Goal: Transaction & Acquisition: Purchase product/service

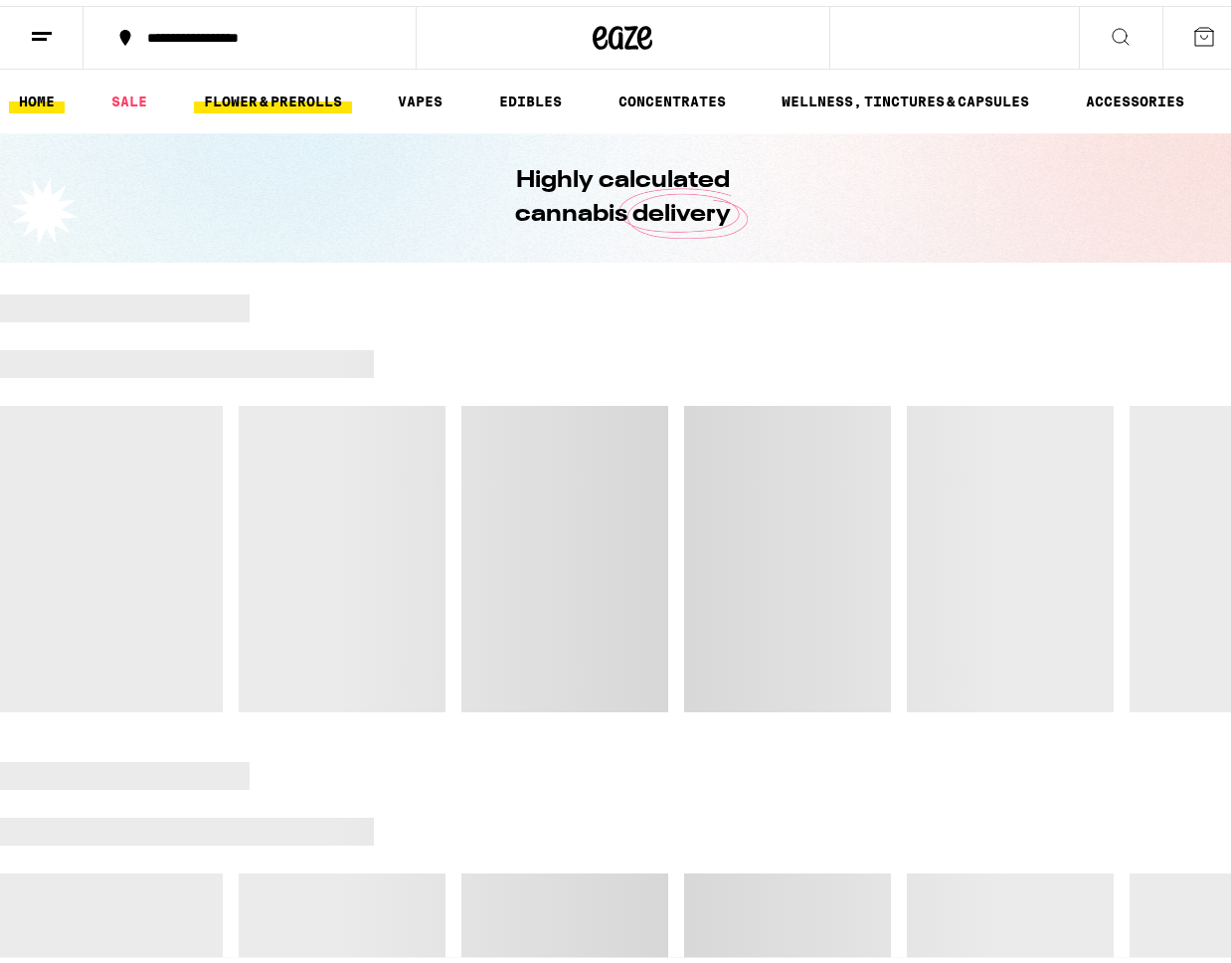
click at [274, 97] on link "FLOWER & PREROLLS" at bounding box center [273, 96] width 158 height 24
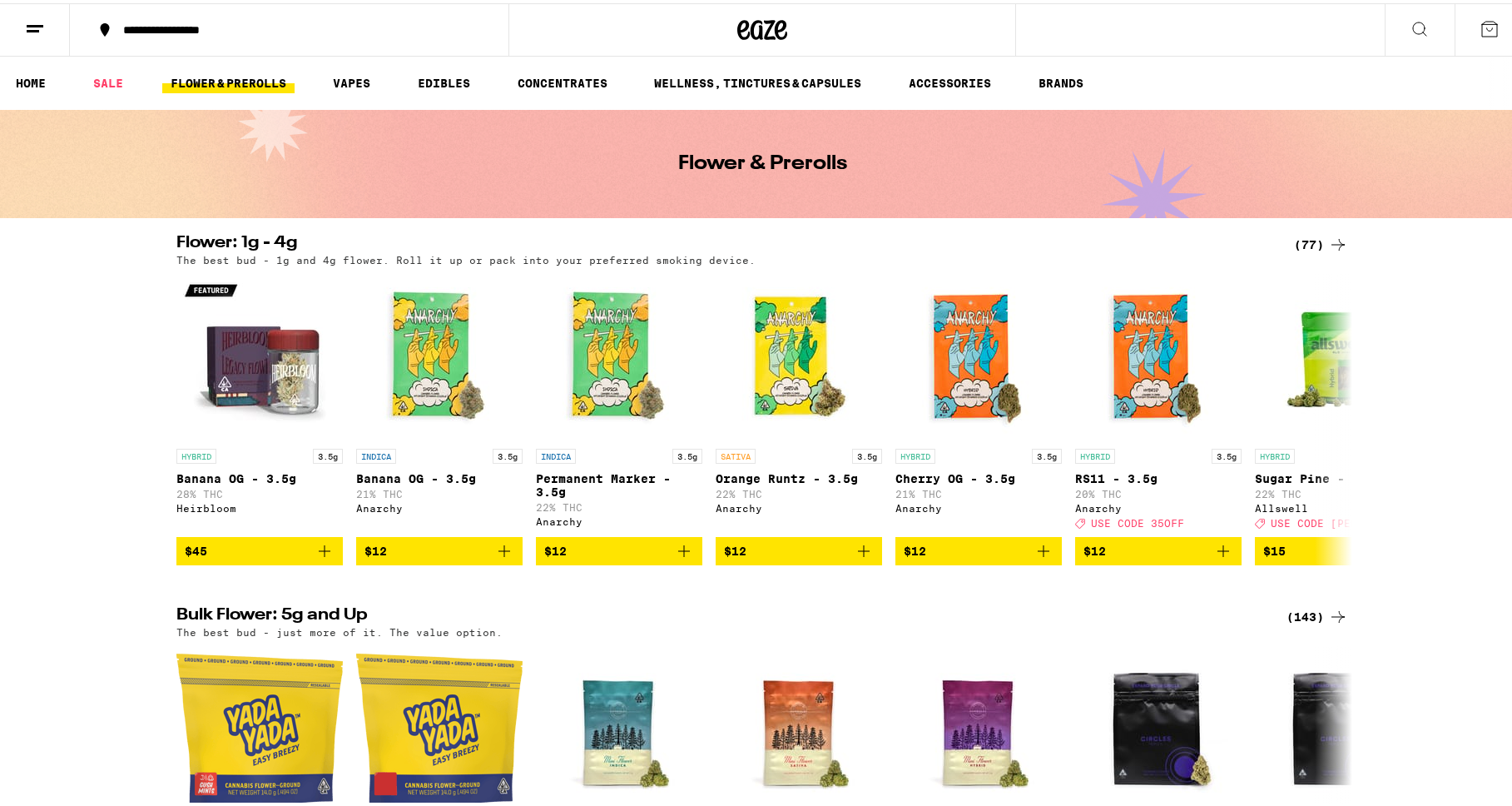
click at [1029, 243] on div "(77)" at bounding box center [1320, 241] width 54 height 20
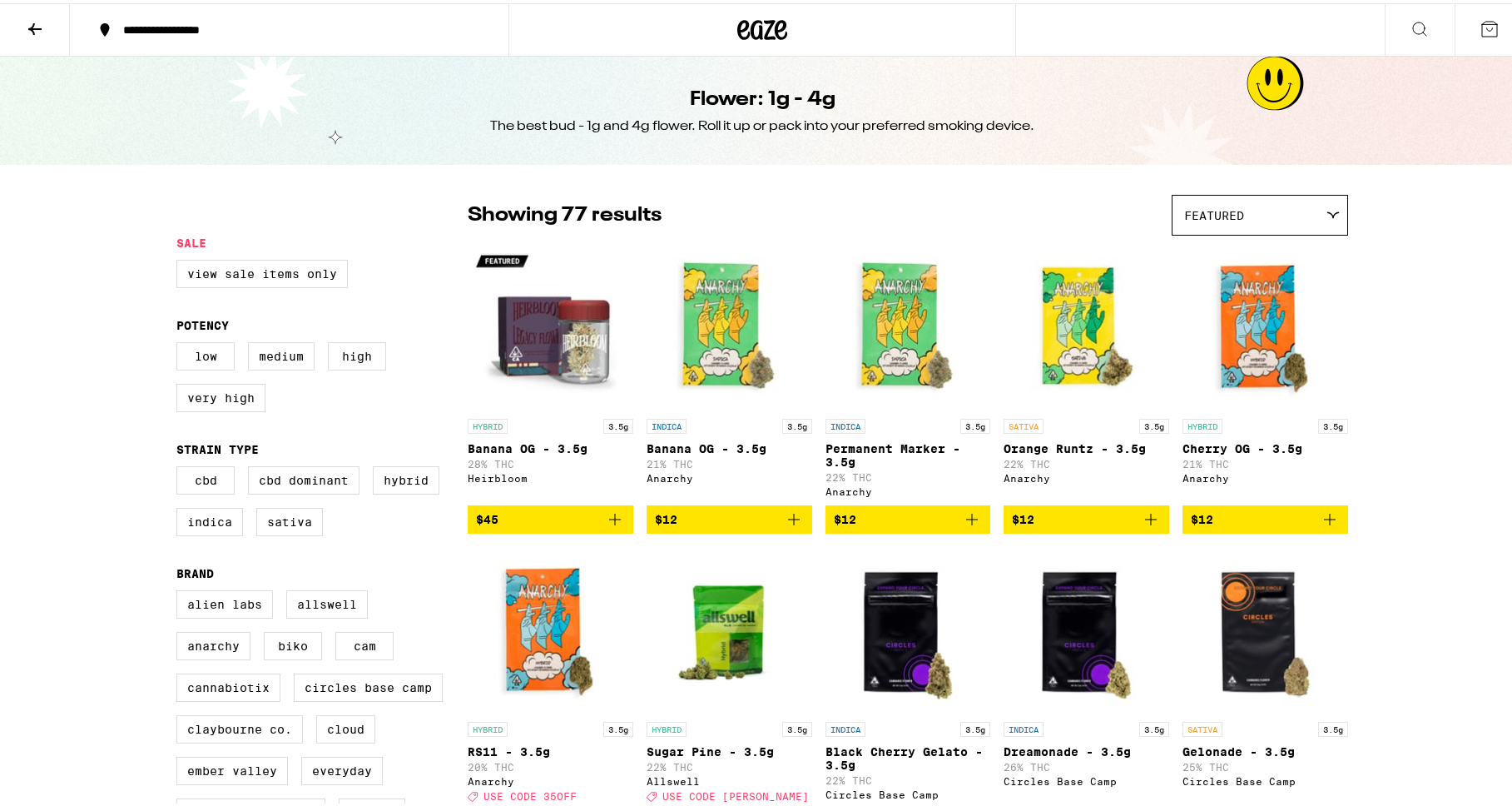
click at [1029, 218] on div "Featured" at bounding box center [1259, 212] width 175 height 39
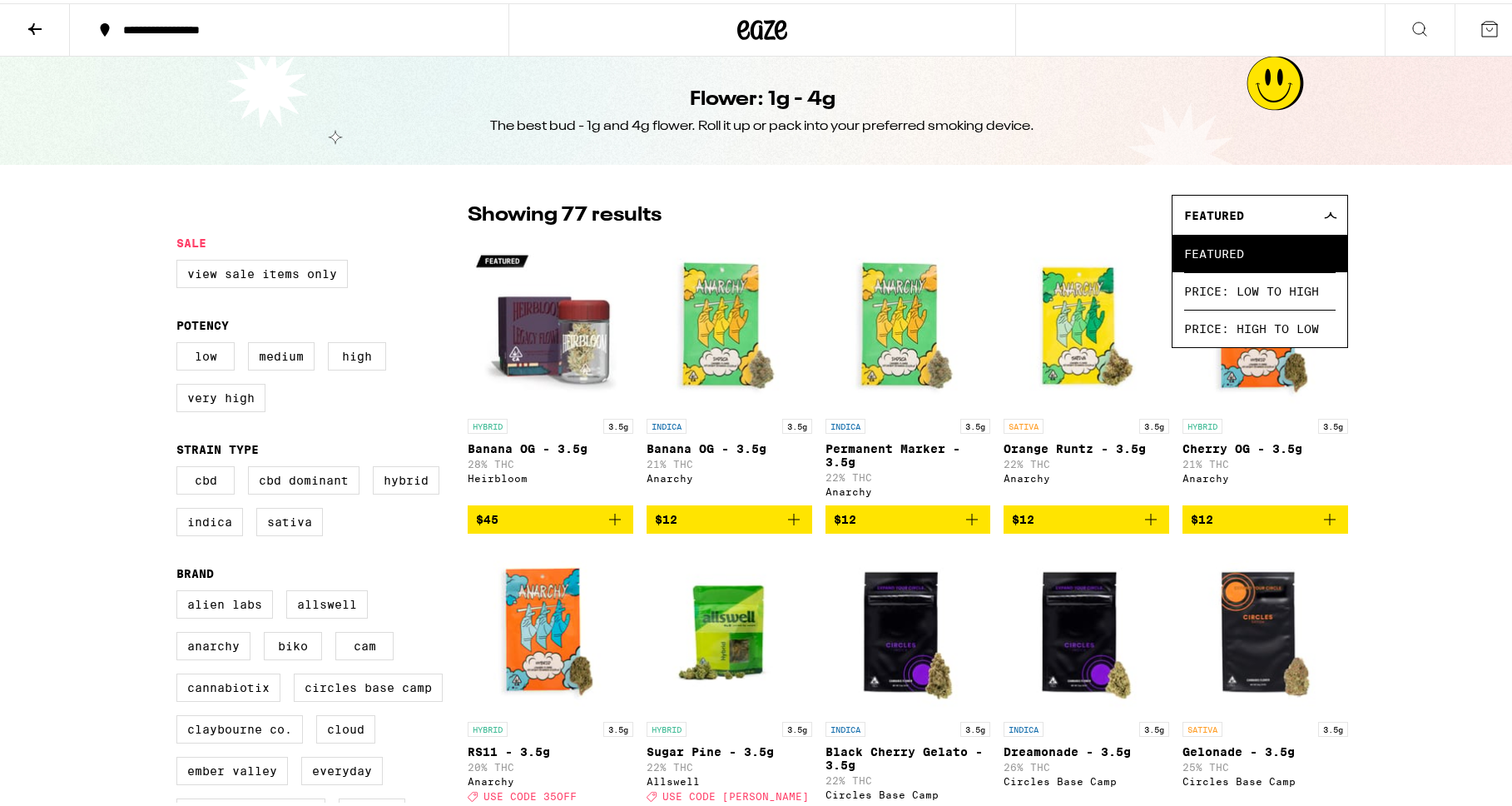
click at [40, 28] on icon at bounding box center [35, 26] width 20 height 20
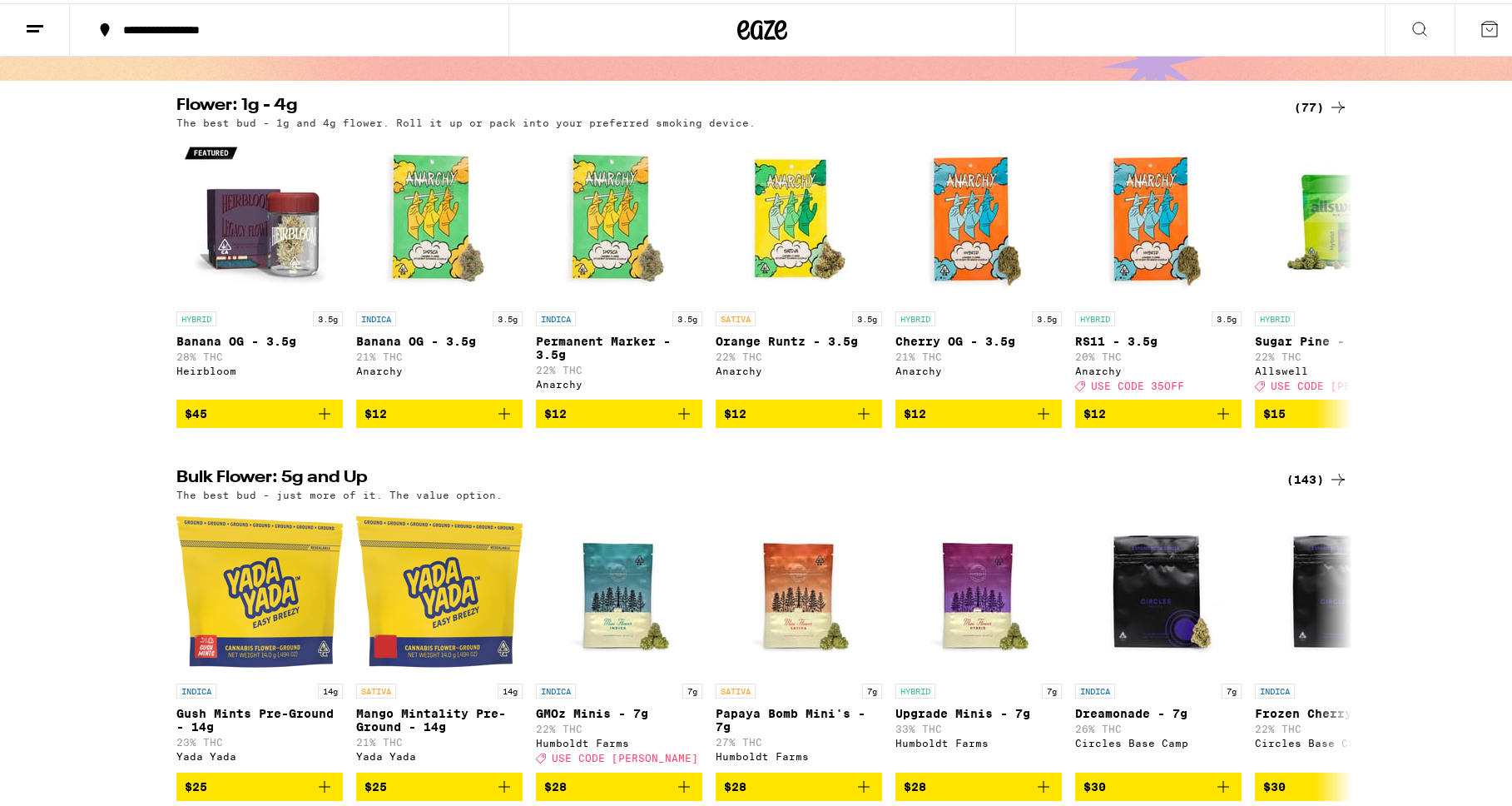
scroll to position [39, 0]
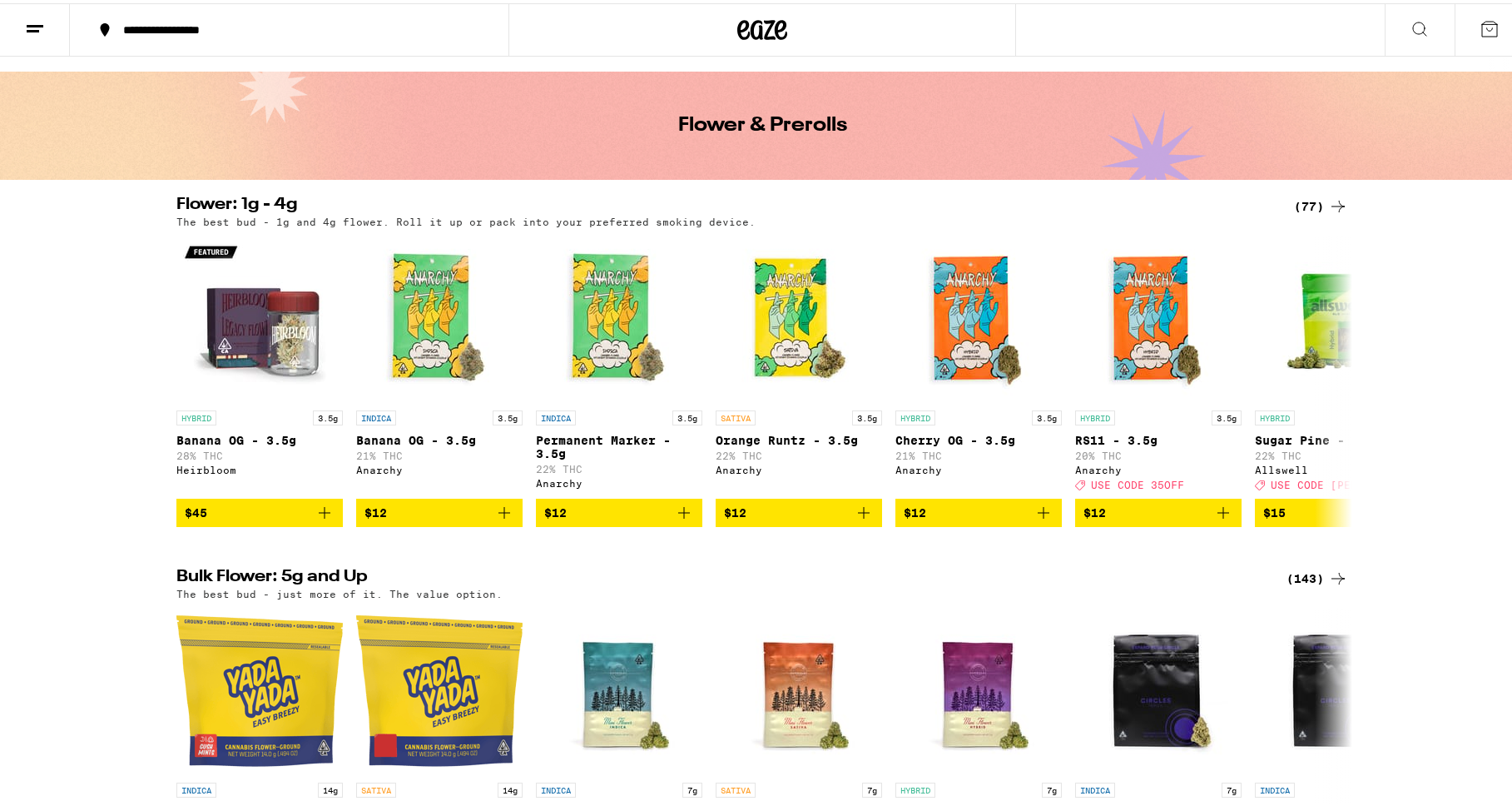
click at [1029, 585] on div "(143)" at bounding box center [1317, 575] width 62 height 20
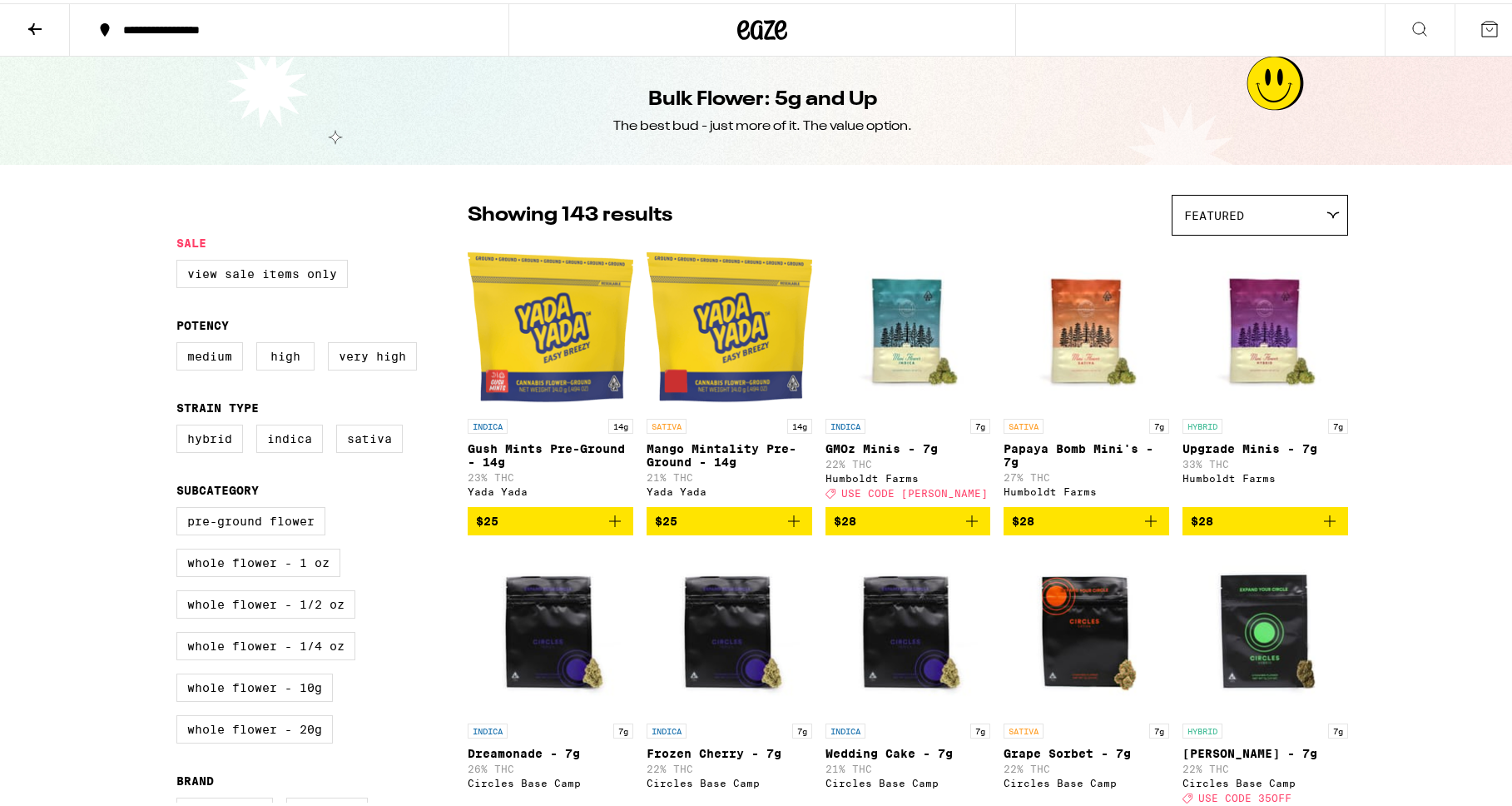
click at [1029, 221] on div "Featured" at bounding box center [1259, 212] width 175 height 39
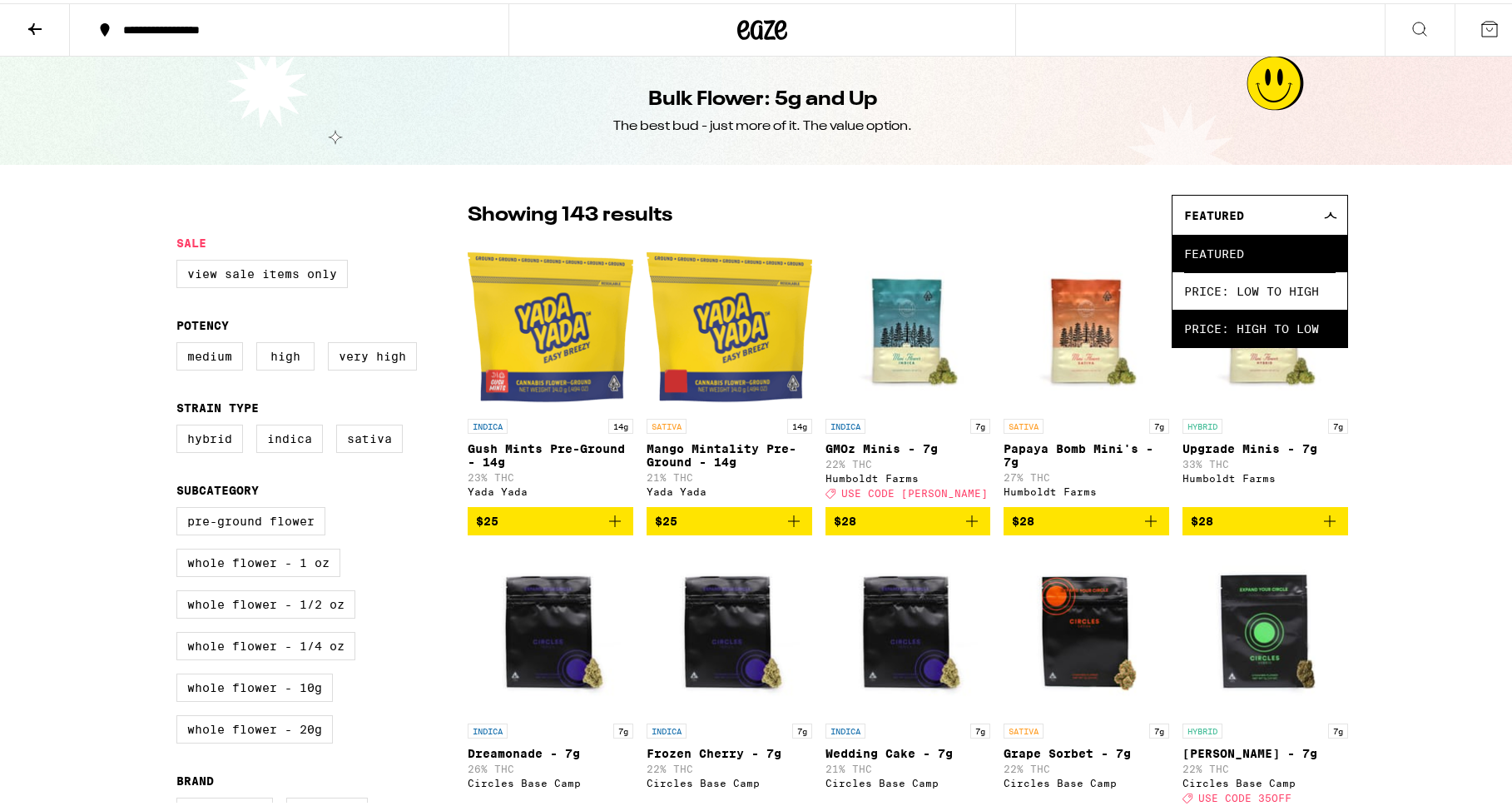
click at [1029, 315] on span "Price: High to Low" at bounding box center [1259, 325] width 151 height 38
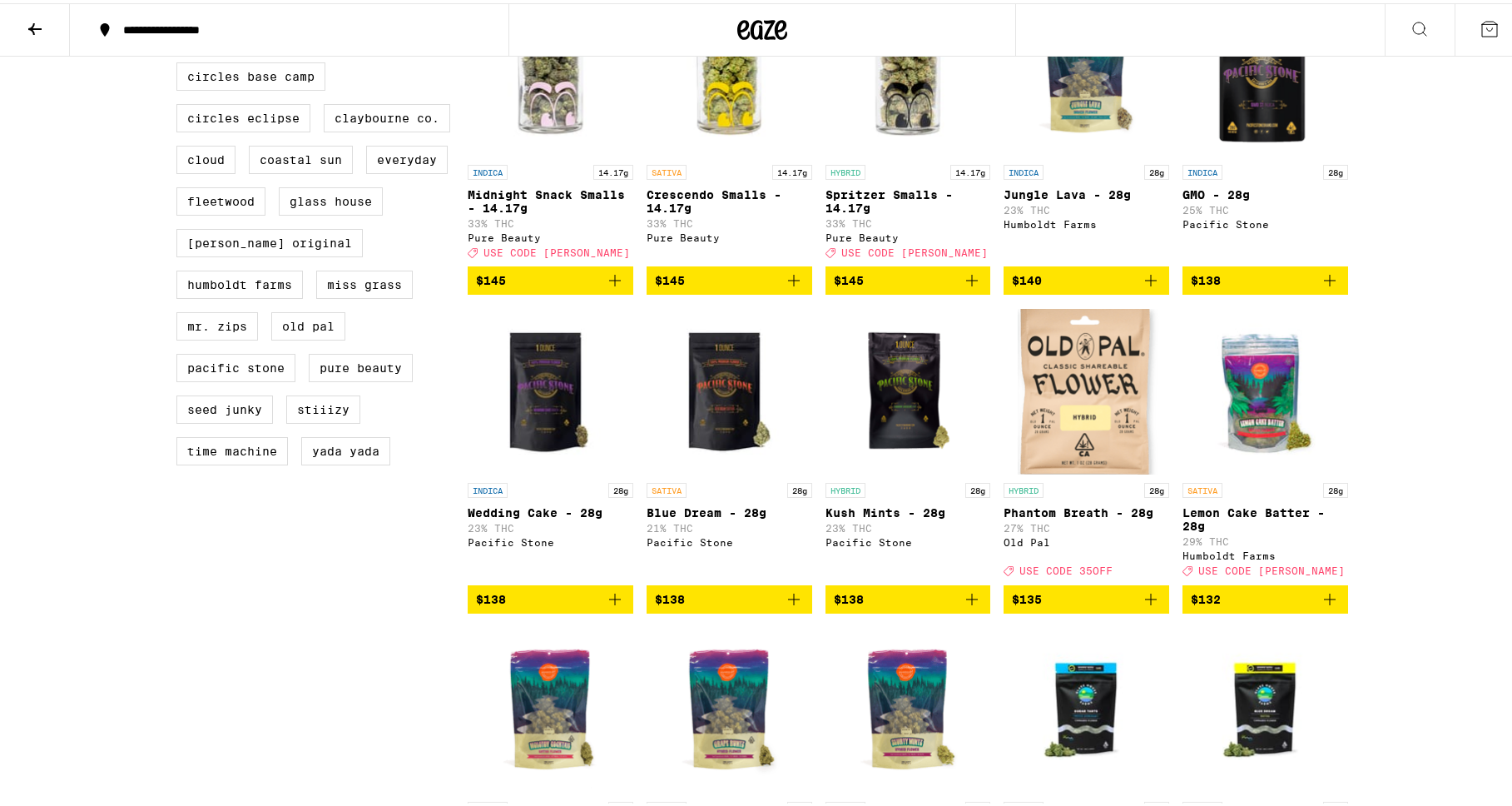
scroll to position [863, 0]
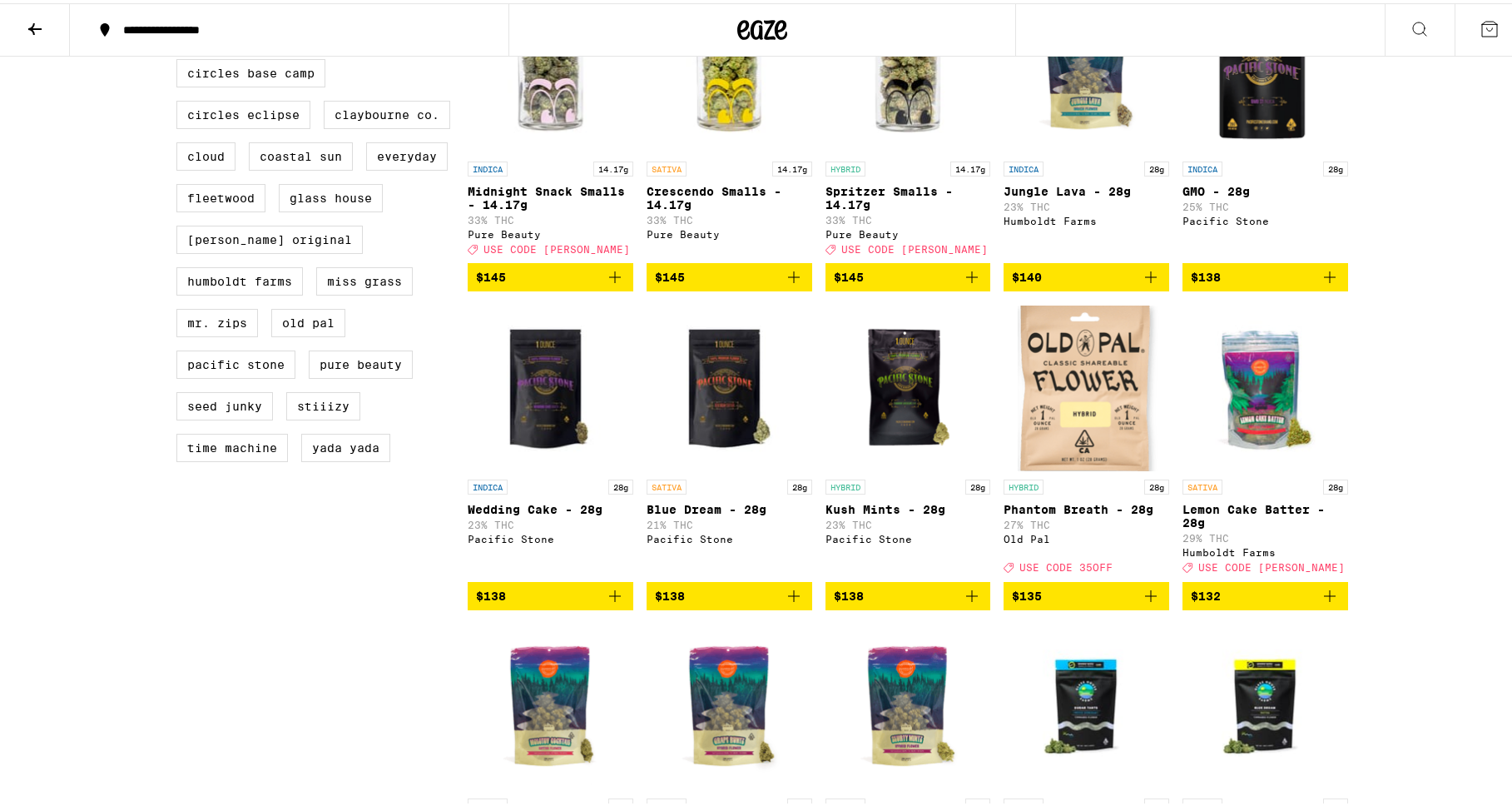
click at [1029, 466] on img "Open page for Lemon Cake Batter - 28g from Humboldt Farms" at bounding box center [1265, 384] width 166 height 167
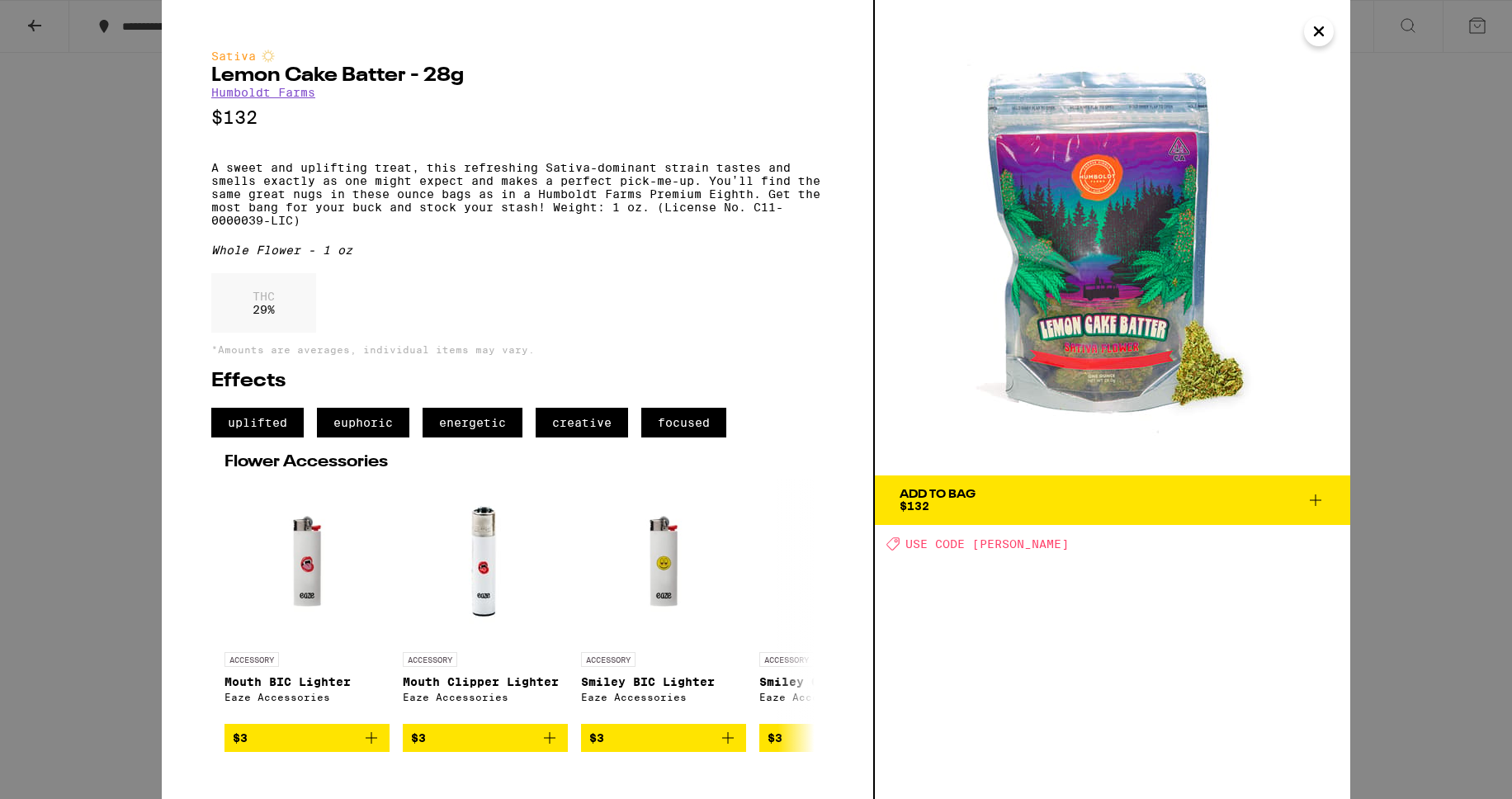
click at [1021, 462] on div "Sativa Lemon Cake Batter - 28g Humboldt Farms $132 A sweet and uplifting treat,…" at bounding box center [756, 399] width 1512 height 799
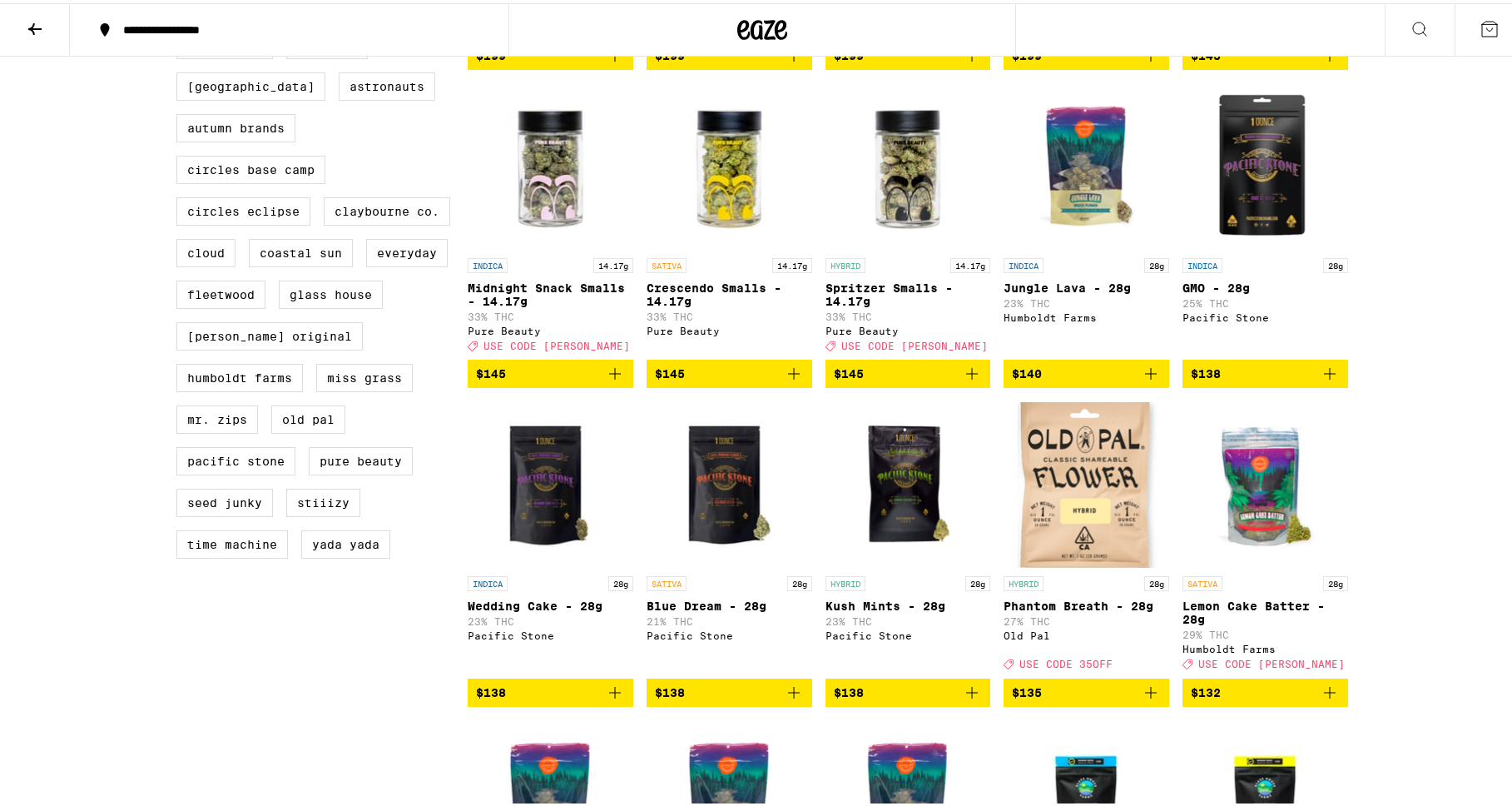
scroll to position [937, 0]
